Goal: Information Seeking & Learning: Check status

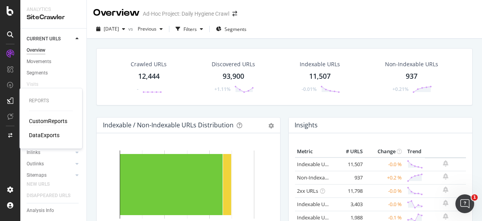
click at [43, 122] on div "CustomReports" at bounding box center [48, 121] width 38 height 8
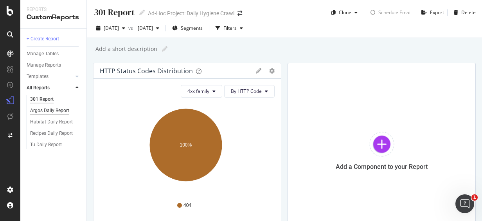
click at [55, 110] on div "Argos Daily Report" at bounding box center [49, 110] width 39 height 8
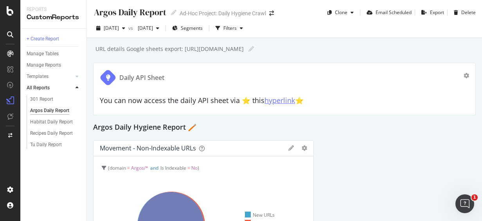
click at [285, 103] on link "hyperlink" at bounding box center [280, 100] width 31 height 9
click at [59, 124] on div "Habitat Daily Report" at bounding box center [51, 122] width 43 height 8
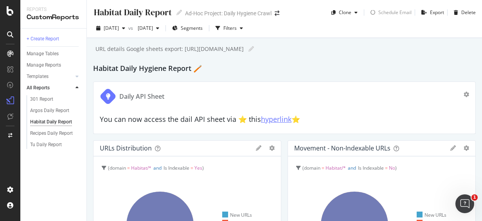
click at [275, 119] on link "hyperlink" at bounding box center [276, 118] width 31 height 9
click at [55, 143] on div "Tu Daily Report" at bounding box center [46, 145] width 32 height 8
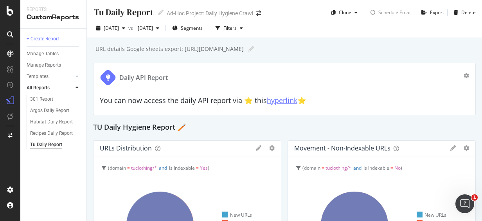
click at [287, 100] on link "hyperlink" at bounding box center [282, 100] width 31 height 9
